Goal: Task Accomplishment & Management: Use online tool/utility

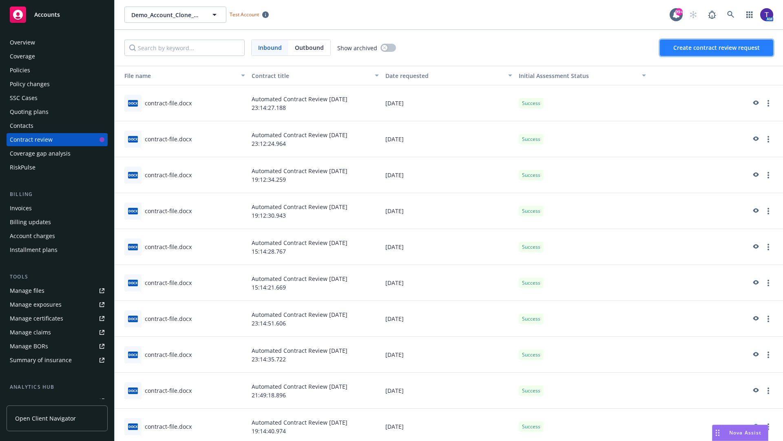
click at [717, 48] on span "Create contract review request" at bounding box center [717, 48] width 87 height 8
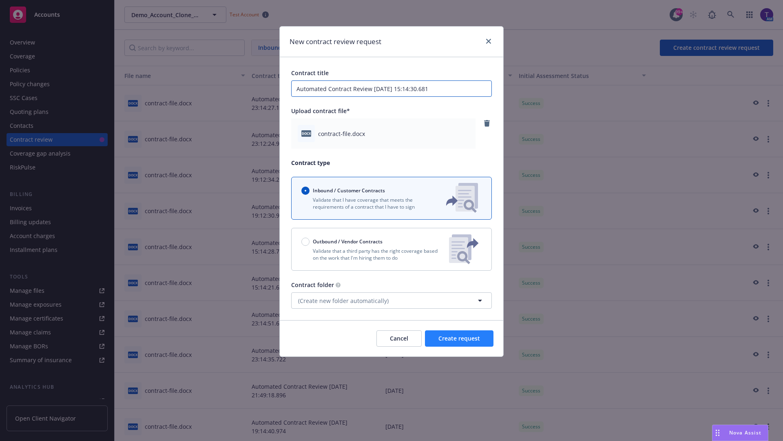
type input "Automated Contract Review 08-19-2025 15:14:30.681"
click at [459, 338] on span "Create request" at bounding box center [460, 338] width 42 height 8
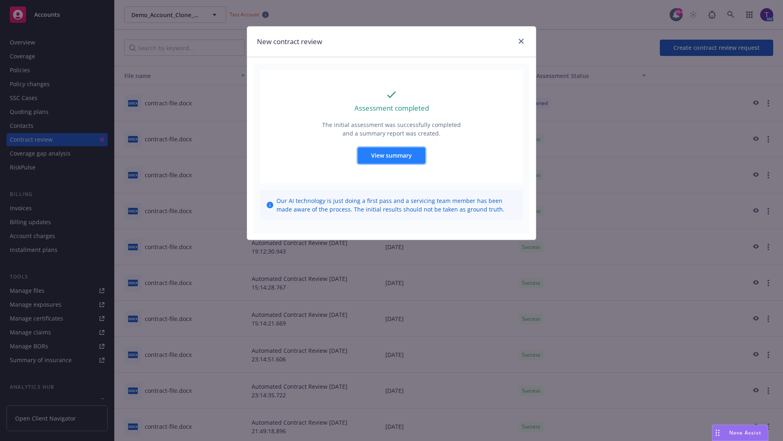
click at [391, 155] on span "View summary" at bounding box center [391, 155] width 41 height 8
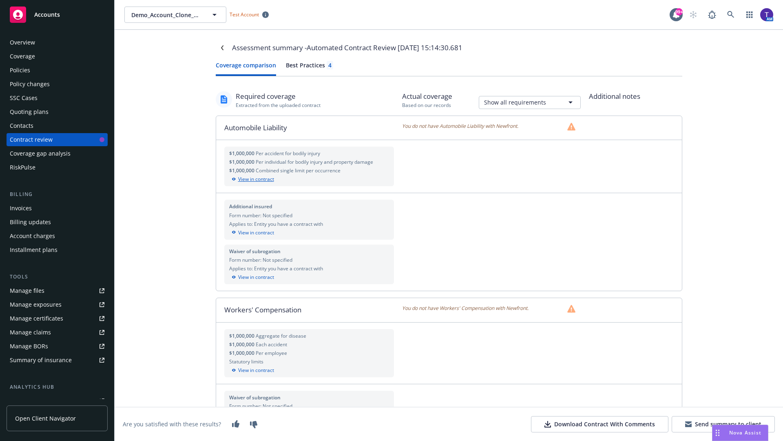
click at [309, 179] on div "View in contract" at bounding box center [309, 178] width 160 height 7
